Goal: Check status: Check status

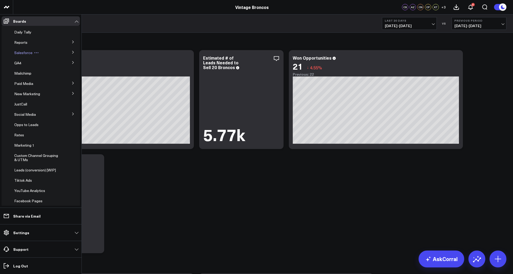
click at [27, 51] on span "Salesforce" at bounding box center [23, 52] width 18 height 5
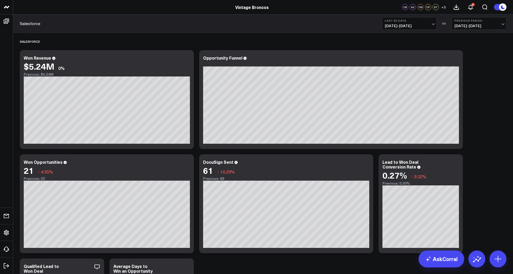
click at [403, 25] on span "[DATE] - [DATE]" at bounding box center [408, 26] width 49 height 4
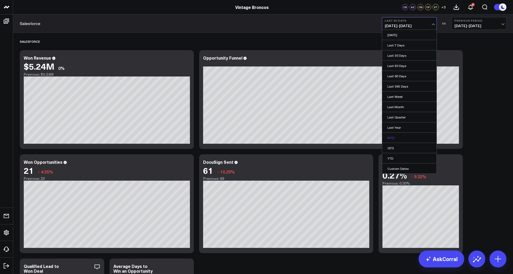
click at [408, 135] on link "MTD" at bounding box center [409, 138] width 54 height 10
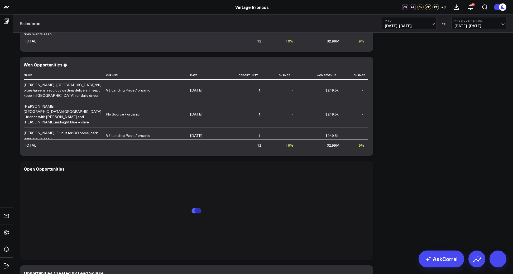
scroll to position [865, 0]
